Goal: Task Accomplishment & Management: Manage account settings

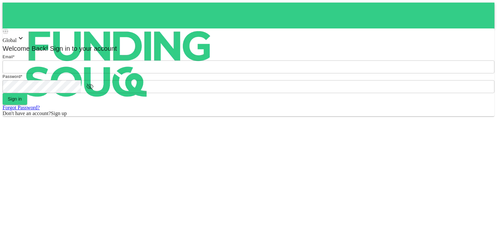
click at [225, 73] on input "email" at bounding box center [249, 66] width 492 height 13
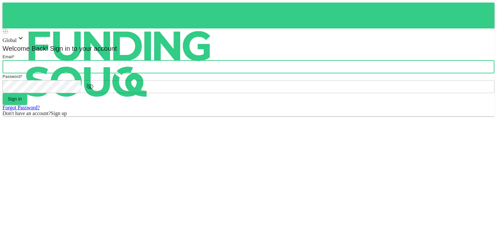
type input "[PERSON_NAME][EMAIL_ADDRESS][DOMAIN_NAME]"
click at [27, 105] on button "Sign in" at bounding box center [15, 99] width 25 height 12
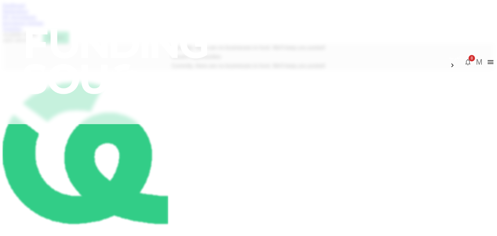
click at [25, 8] on link "Dashboard" at bounding box center [14, 5] width 22 height 5
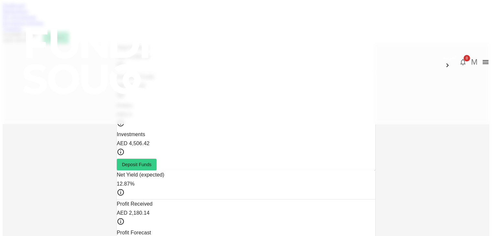
click at [28, 14] on link "Marketplace" at bounding box center [16, 10] width 26 height 5
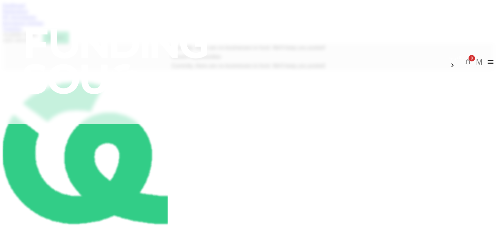
click at [36, 20] on link "My Investments" at bounding box center [20, 16] width 34 height 5
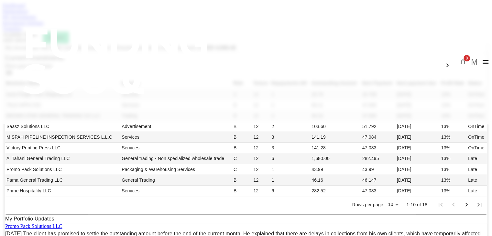
click at [30, 159] on div "My Investments You have currently invested in 18 businesses with a total exposu…" at bounding box center [246, 186] width 487 height 286
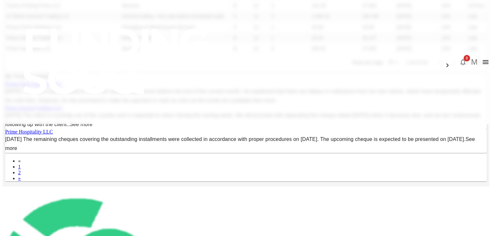
scroll to position [155, 0]
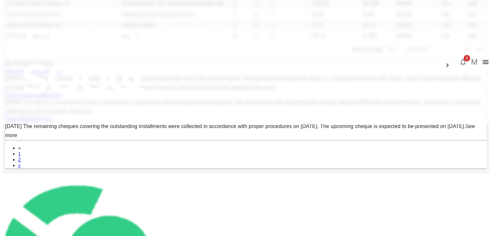
click at [330, 154] on body "العربية 8 M Dashboard Marketplace My Investments Investment Settings Transfers …" at bounding box center [246, 117] width 487 height 541
click at [327, 171] on li "25" at bounding box center [332, 175] width 19 height 12
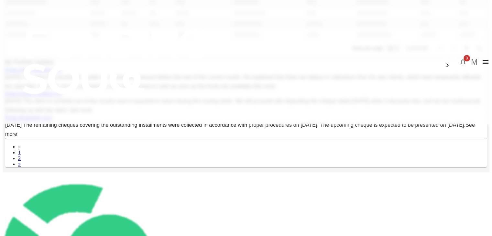
type input "25"
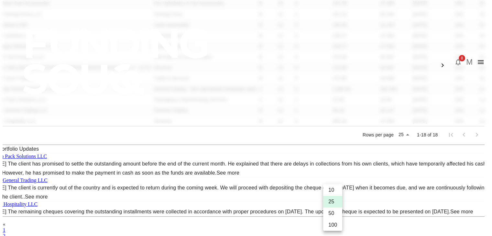
click at [462, 165] on div at bounding box center [246, 118] width 492 height 236
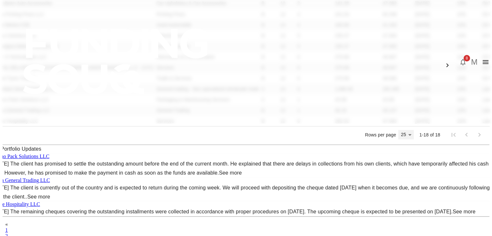
scroll to position [313, 0]
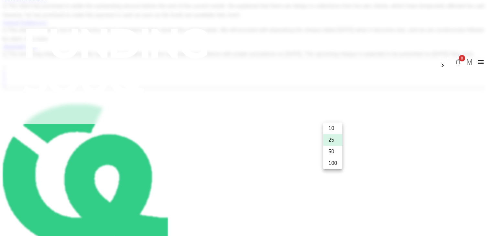
click at [462, 165] on div at bounding box center [246, 118] width 492 height 236
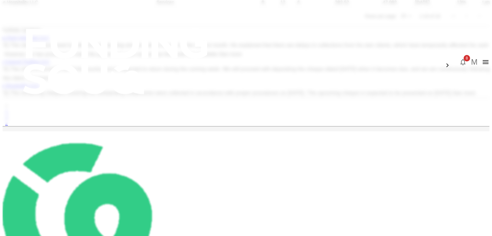
scroll to position [272, 0]
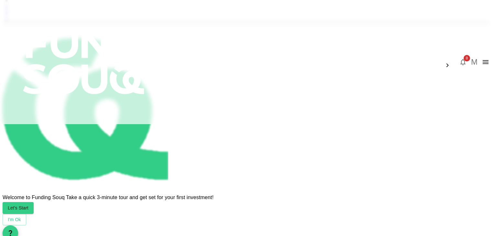
scroll to position [399, 0]
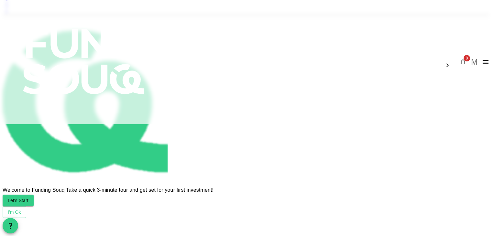
click at [8, 7] on link "2" at bounding box center [6, 4] width 3 height 5
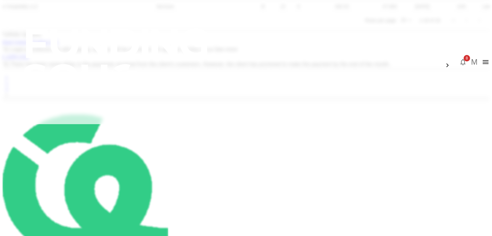
scroll to position [336, 0]
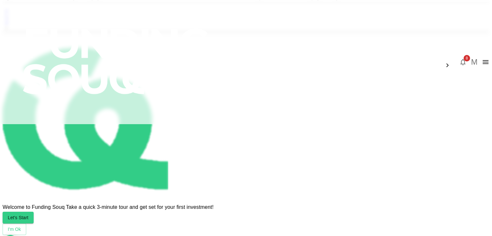
click at [8, 19] on link "1" at bounding box center [6, 15] width 3 height 5
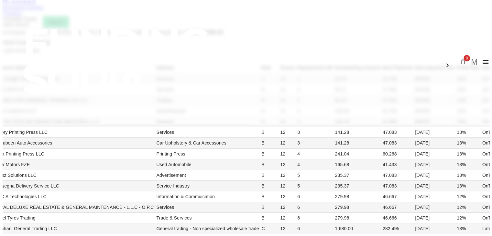
scroll to position [0, 0]
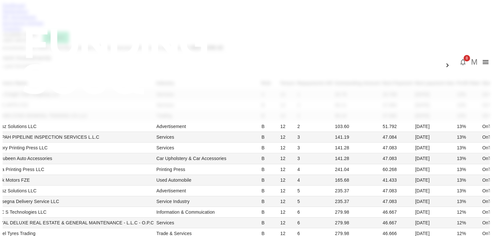
click at [25, 8] on link "Dashboard" at bounding box center [14, 5] width 22 height 5
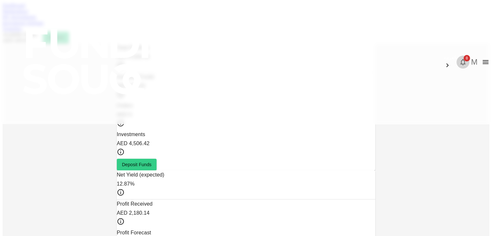
click at [459, 58] on icon "button" at bounding box center [463, 62] width 8 height 8
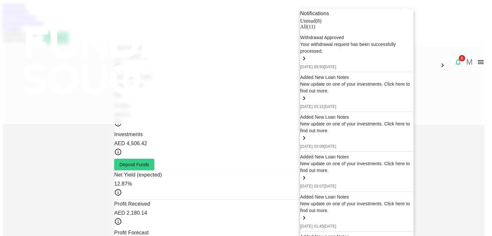
click at [375, 30] on div "All ( 11 )" at bounding box center [356, 27] width 113 height 6
click at [1, 28] on div at bounding box center [246, 118] width 492 height 236
